Goal: Transaction & Acquisition: Purchase product/service

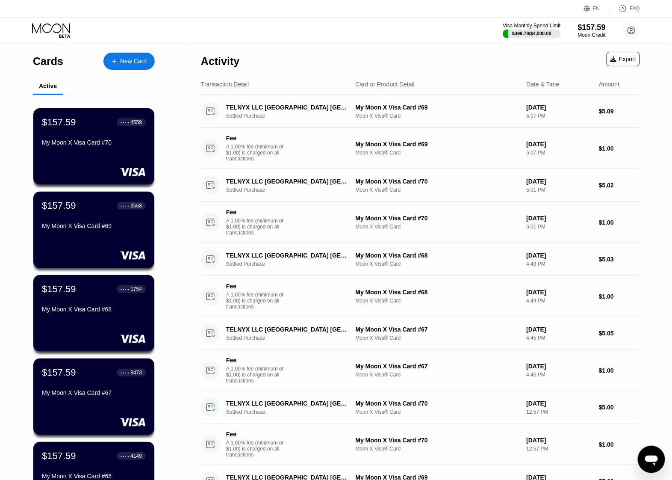
click at [127, 67] on div "New Card" at bounding box center [128, 61] width 51 height 17
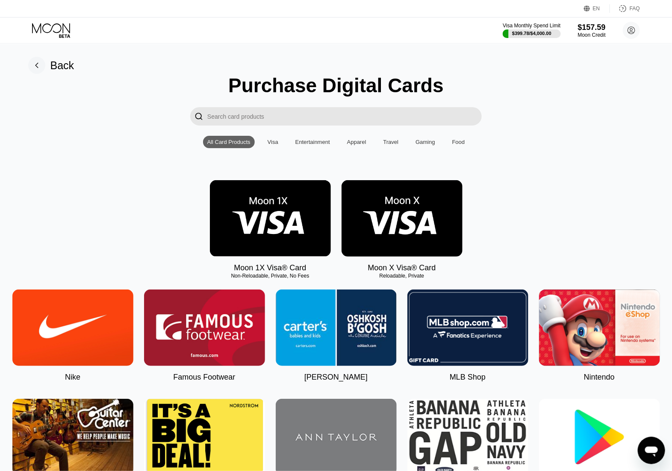
click at [394, 207] on img at bounding box center [401, 218] width 121 height 77
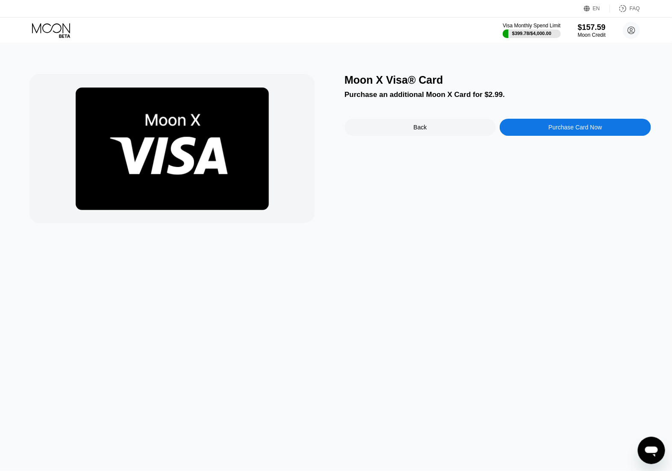
click at [551, 123] on div "Purchase Card Now" at bounding box center [575, 127] width 151 height 17
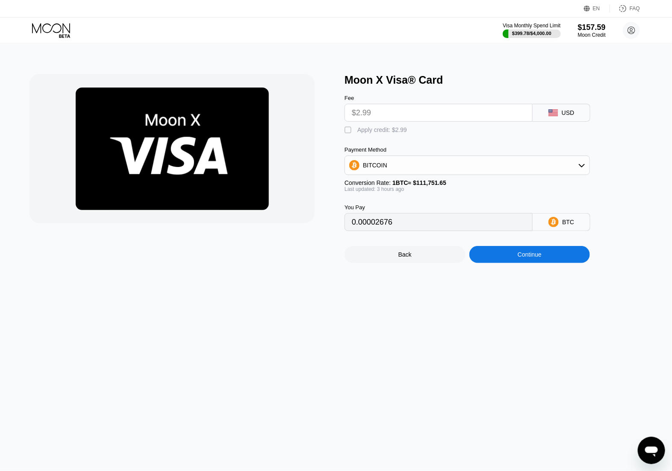
click at [378, 132] on div "Apply credit: $2.99" at bounding box center [382, 130] width 50 height 7
type input "0"
click at [576, 263] on div "Continue" at bounding box center [529, 254] width 121 height 17
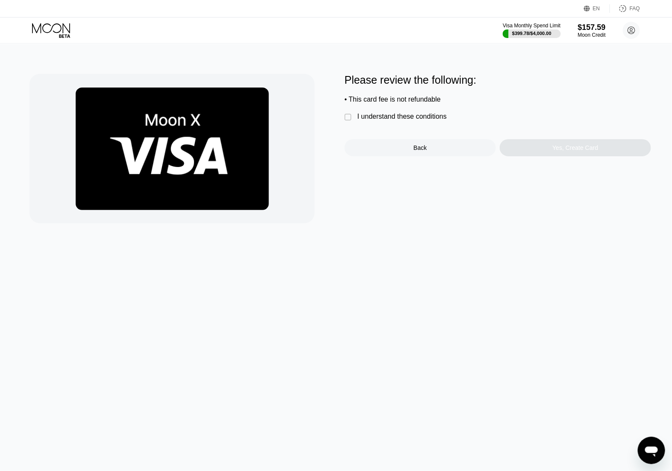
click at [422, 121] on div "I understand these conditions" at bounding box center [401, 117] width 89 height 8
click at [546, 150] on div "Yes, Create Card" at bounding box center [575, 147] width 151 height 17
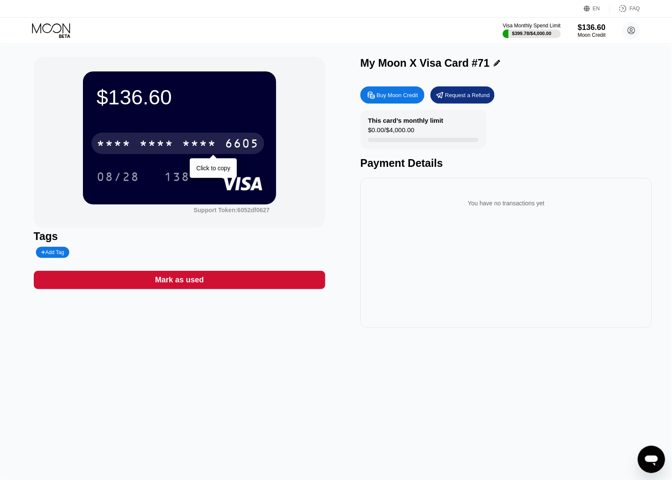
click at [210, 135] on div "* * * * * * * * * * * * 6605" at bounding box center [177, 142] width 173 height 21
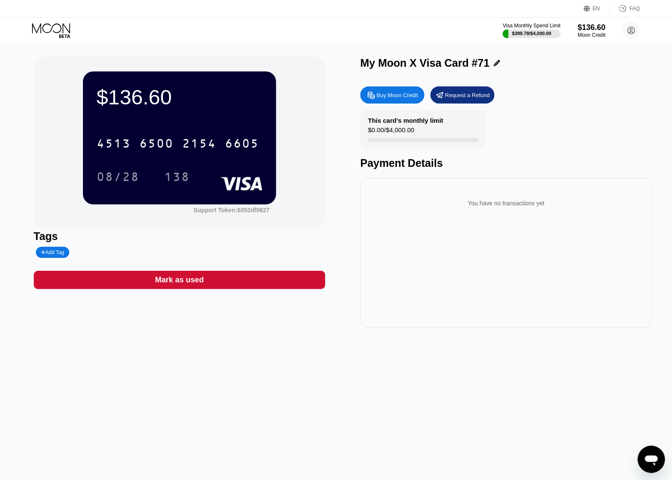
click at [30, 24] on div "Visa Monthly Spend Limit $399.78 / $4,000.00 $136.60 Moon Credit [PERSON_NAME] …" at bounding box center [336, 31] width 672 height 26
click at [43, 30] on icon at bounding box center [51, 28] width 38 height 10
